Goal: Check status

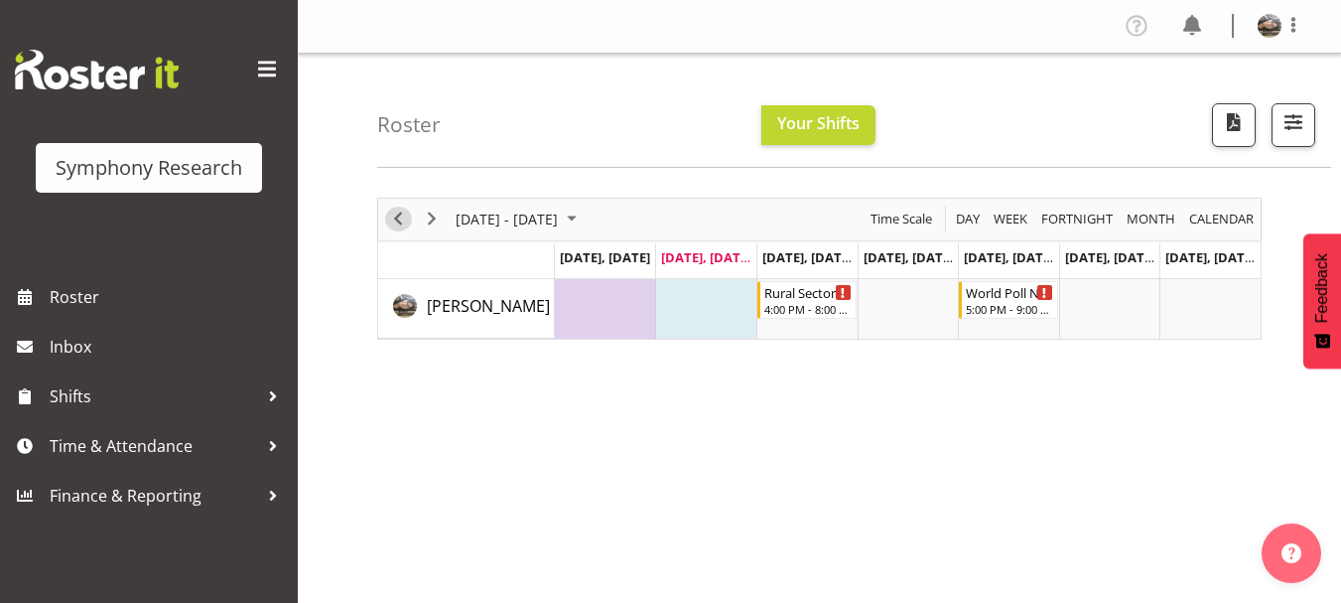
click at [401, 218] on span "Previous" at bounding box center [398, 218] width 24 height 25
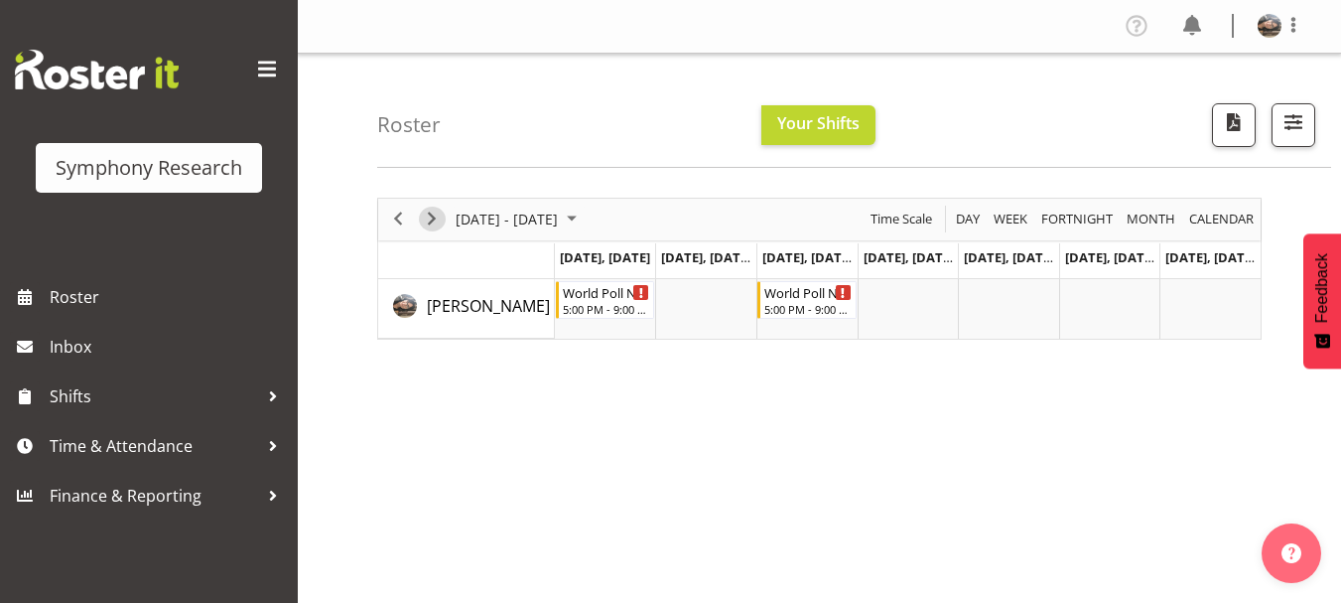
click at [433, 216] on span "Next" at bounding box center [432, 218] width 24 height 25
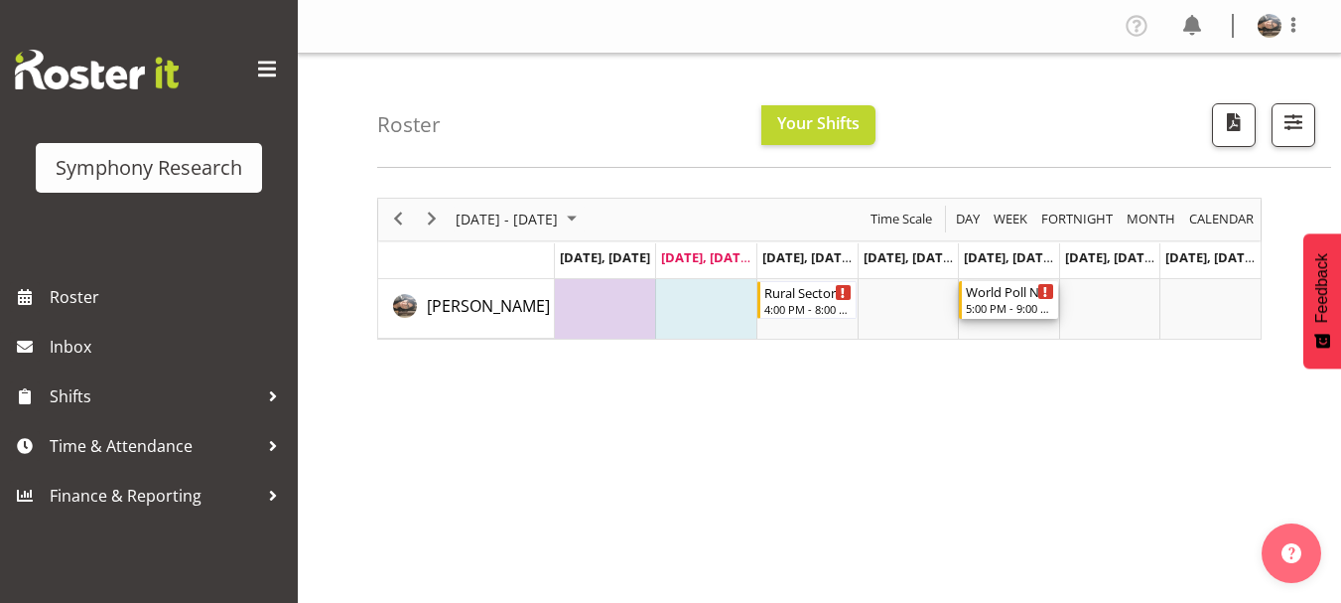
click at [1045, 294] on icon "Timeline Week of September 23, 2025" at bounding box center [1045, 292] width 3 height 10
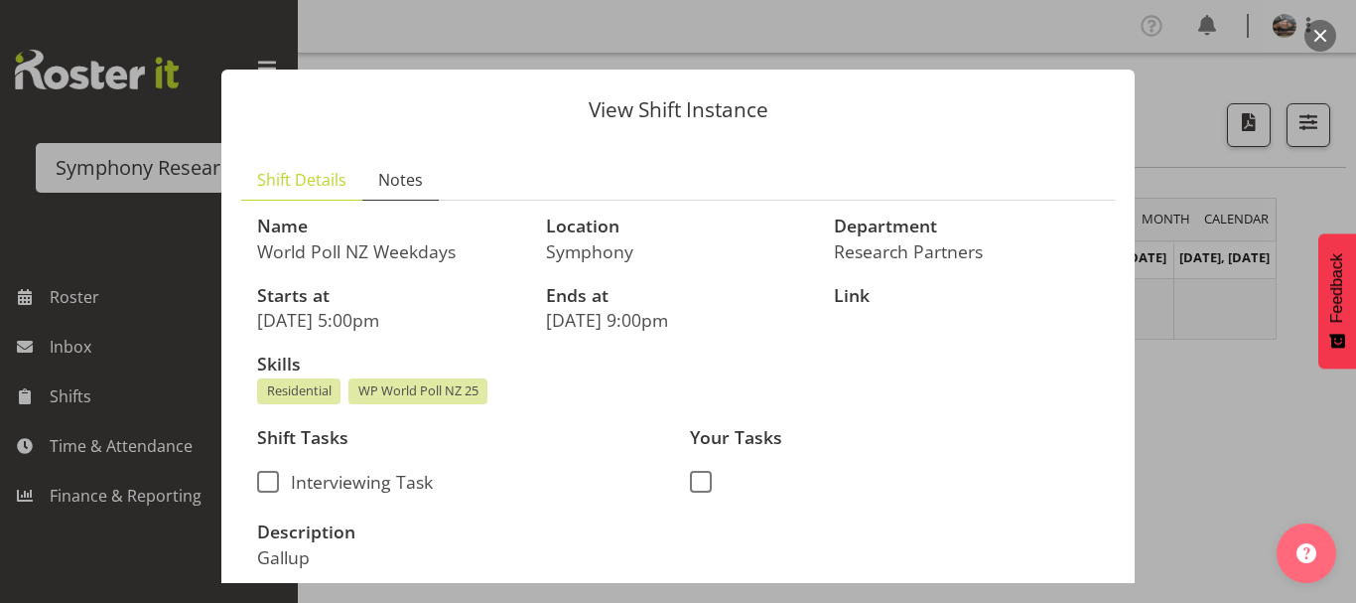
click at [397, 165] on link "Notes" at bounding box center [400, 180] width 76 height 41
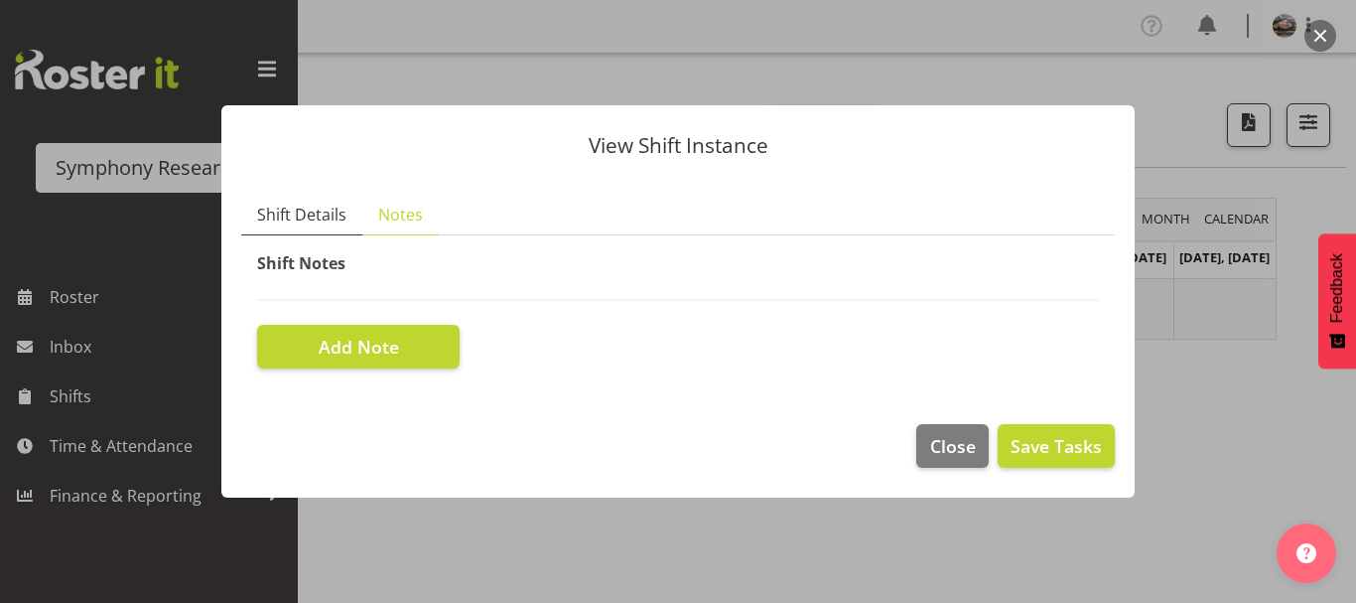
click at [315, 206] on span "Shift Details" at bounding box center [301, 215] width 89 height 24
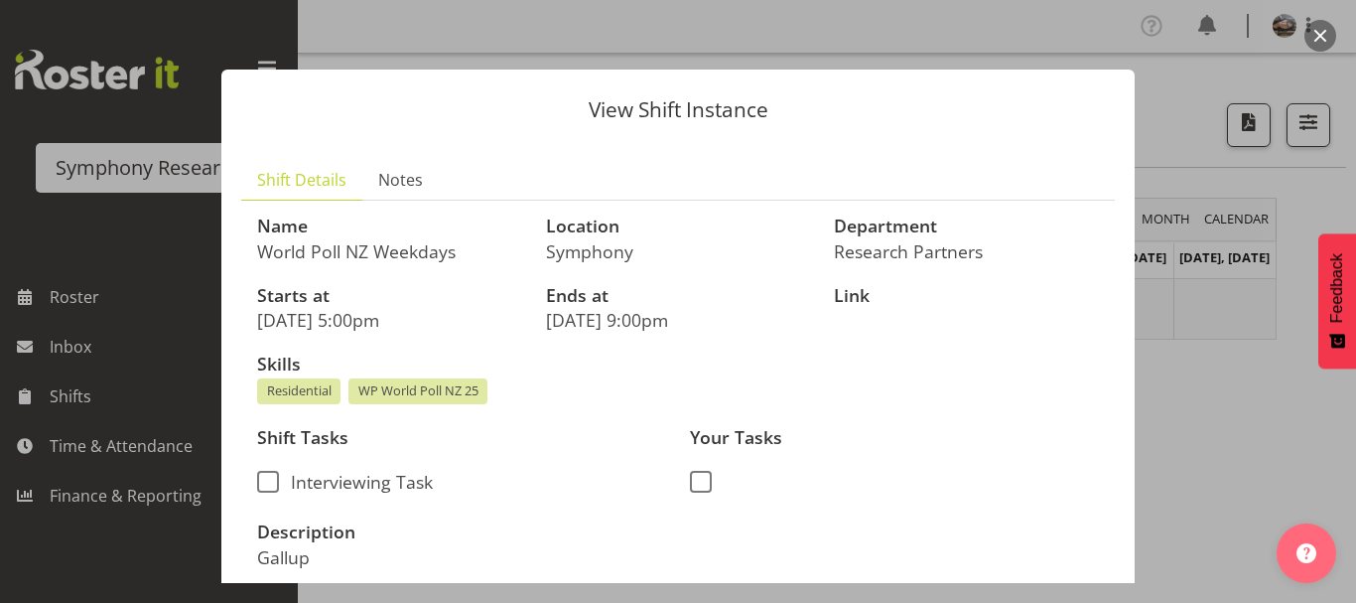
click at [1327, 34] on button "button" at bounding box center [1320, 36] width 32 height 32
